Goal: Find specific page/section: Find specific page/section

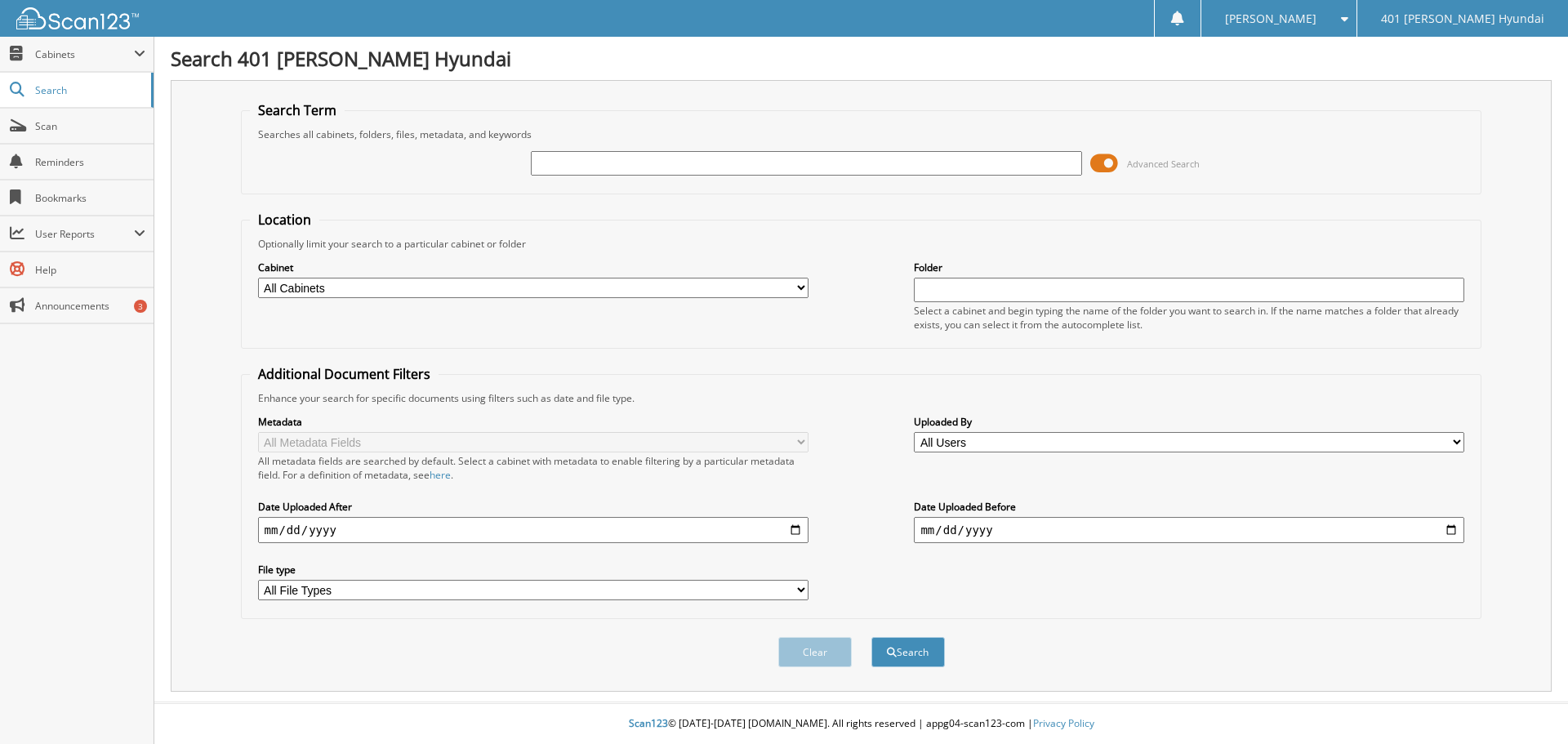
click at [1094, 161] on span at bounding box center [1105, 164] width 28 height 25
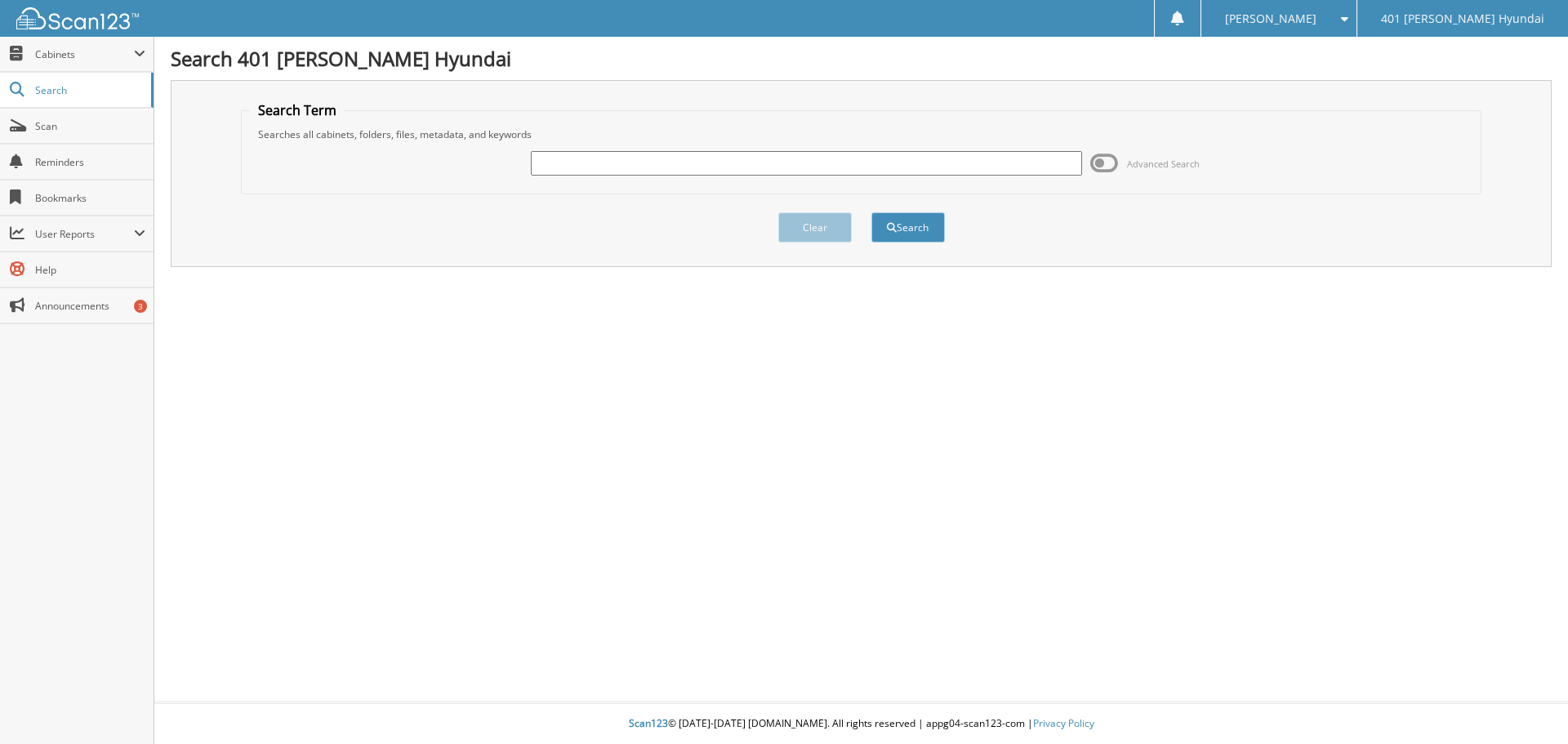
click at [824, 160] on input "text" at bounding box center [806, 164] width 551 height 25
type input "[PERSON_NAME] phys"
click at [925, 228] on button "Search" at bounding box center [907, 227] width 73 height 30
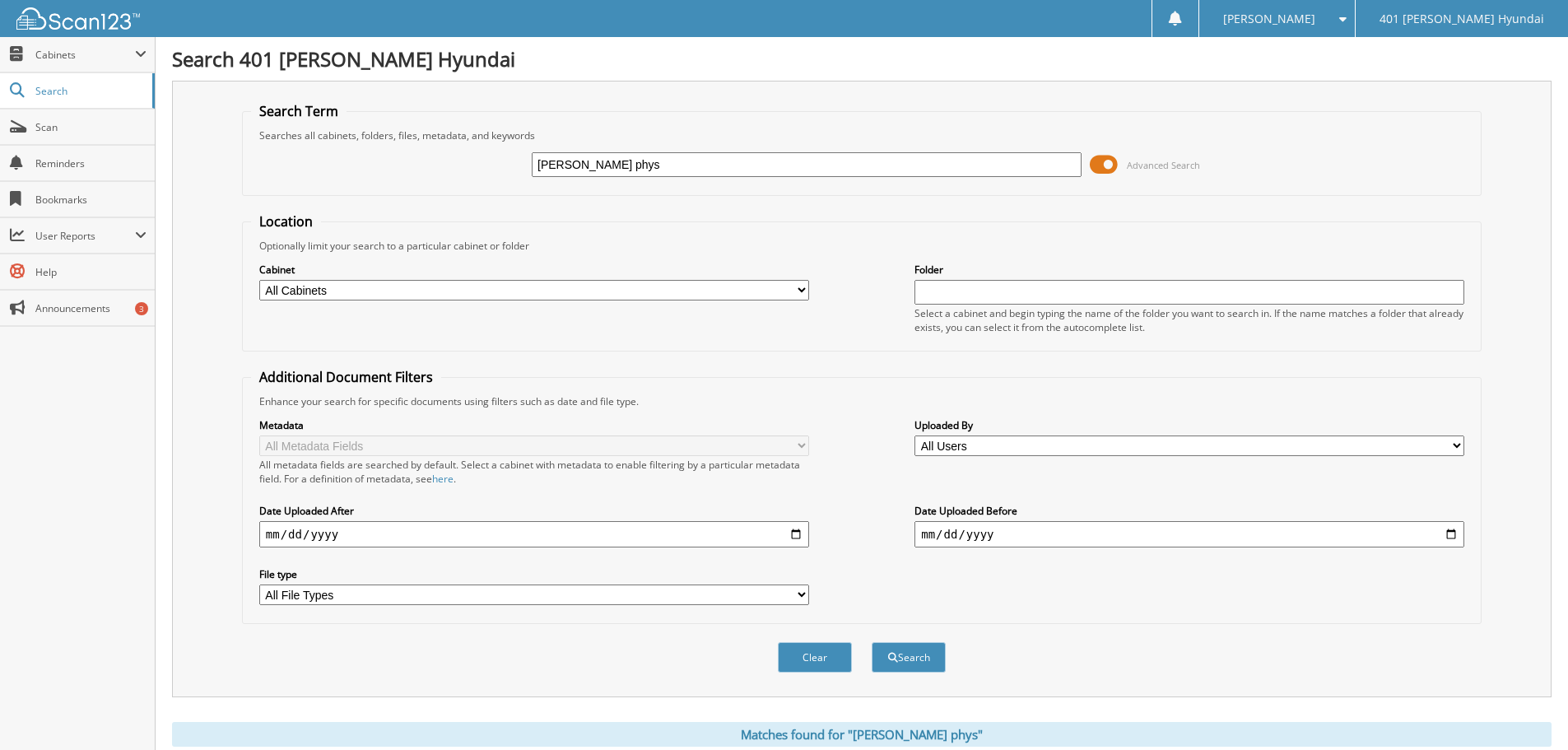
click at [1097, 163] on span at bounding box center [1104, 165] width 28 height 25
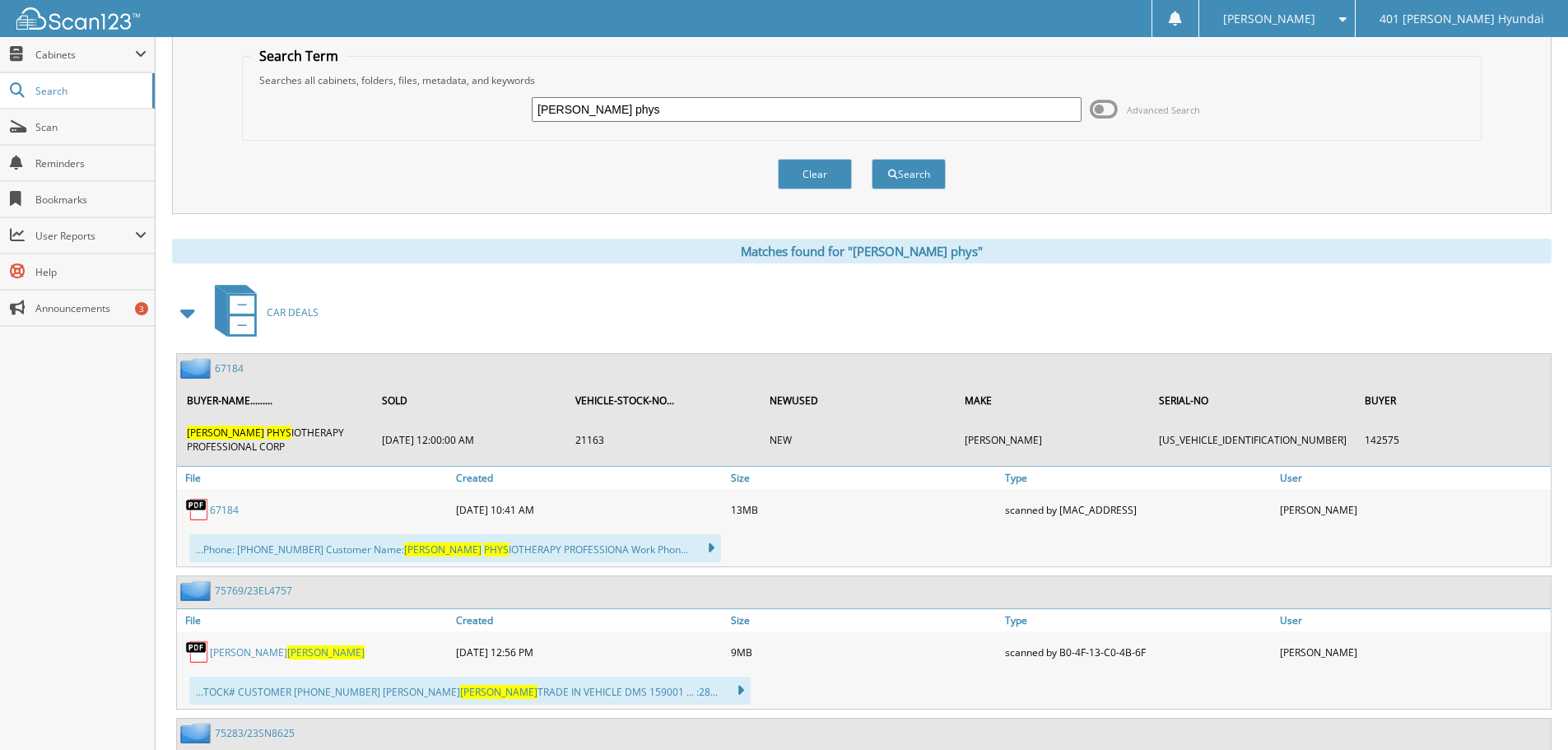
scroll to position [82, 0]
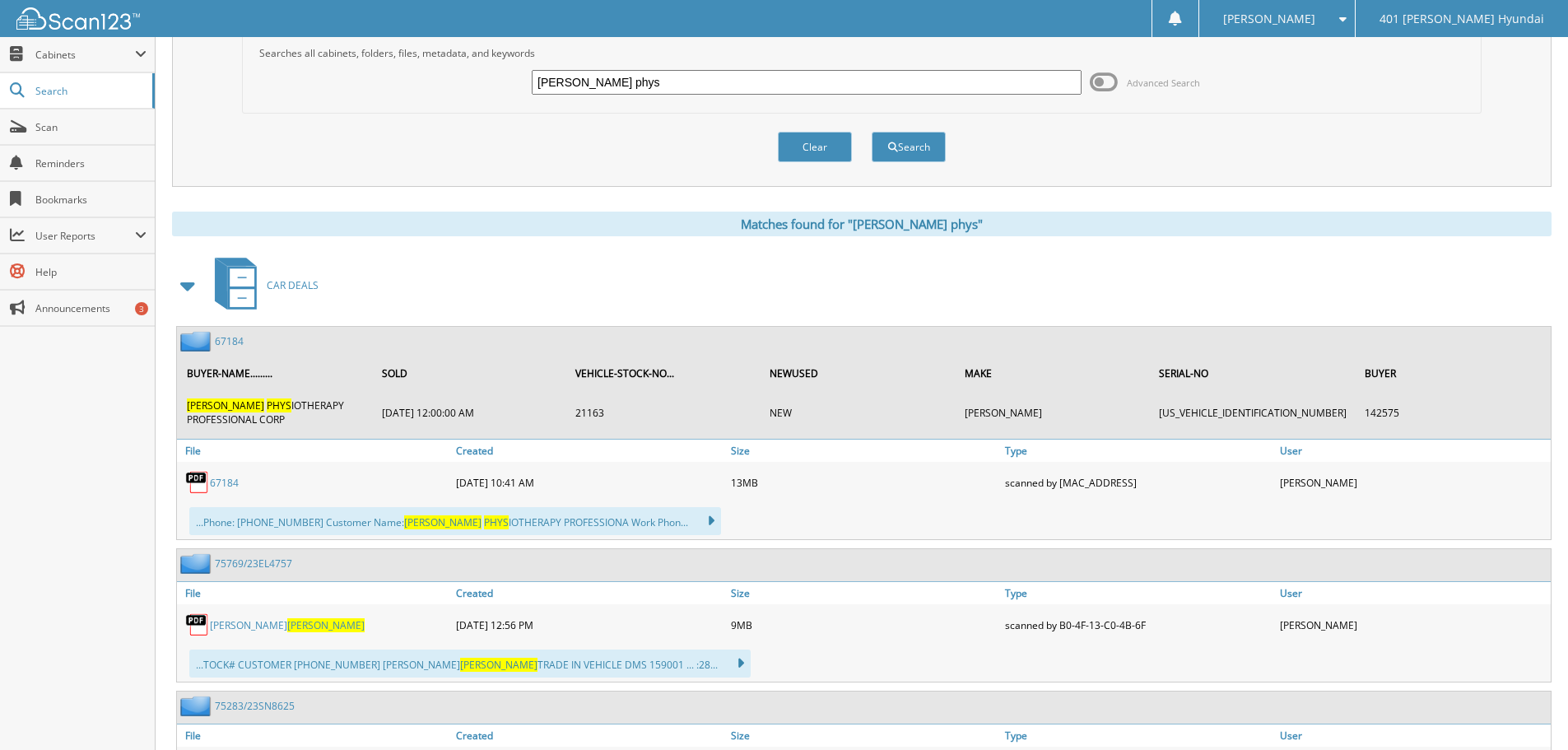
click at [231, 341] on link "67184" at bounding box center [229, 341] width 29 height 14
